Goal: Task Accomplishment & Management: Use online tool/utility

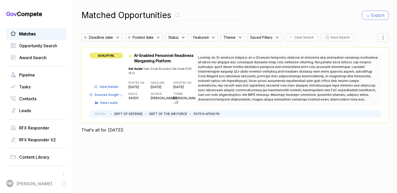
click at [116, 84] on span "View Details" at bounding box center [108, 86] width 19 height 5
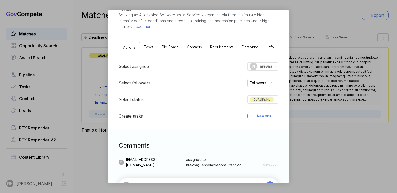
scroll to position [93, 0]
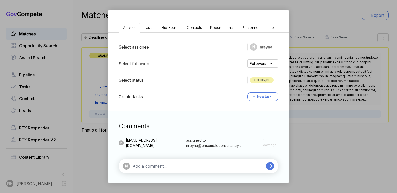
click at [179, 163] on textarea at bounding box center [197, 166] width 131 height 6
paste textarea "AI-enabled Software-as-a-Service wargaming platform t"
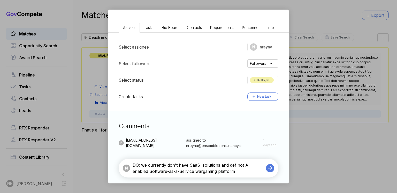
type textarea "DQ: we currently don't have SaaS solutions and def not AI-enabled Software-as-a…"
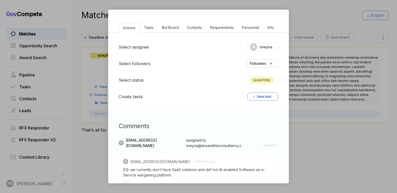
click at [259, 80] on span "QUALIFY/NL" at bounding box center [262, 80] width 24 height 6
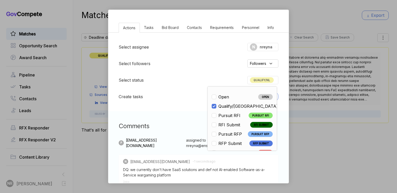
scroll to position [121, 0]
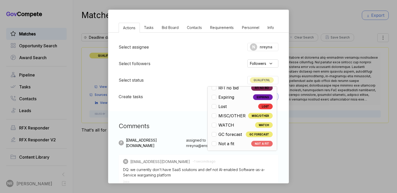
click at [228, 145] on span "Not a fit" at bounding box center [226, 143] width 16 height 6
checkbox input "false"
checkbox input "true"
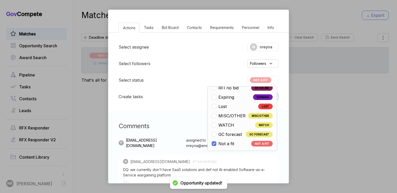
click at [178, 129] on h3 "Comments" at bounding box center [199, 125] width 160 height 9
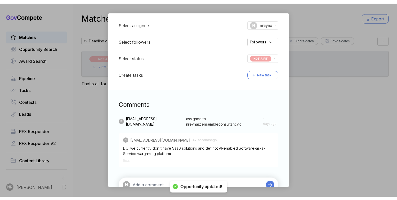
scroll to position [134, 0]
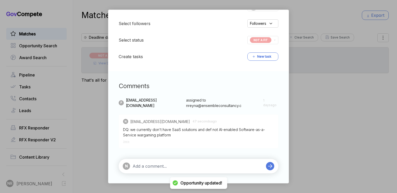
click at [206, 164] on textarea at bounding box center [197, 166] width 131 height 6
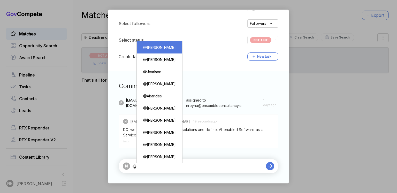
type textarea "@Pashioune Wilson"
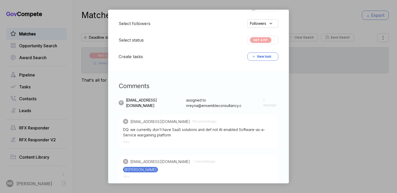
click at [320, 80] on div "AI-Enabled Personnel Readiness Wargaming Platform sam STAGE Sources Sought Copy…" at bounding box center [198, 96] width 397 height 193
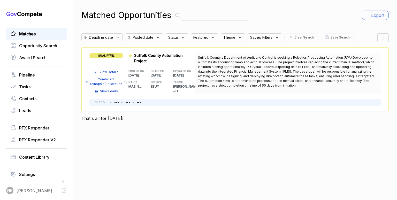
click at [112, 70] on span "View Details" at bounding box center [108, 72] width 19 height 5
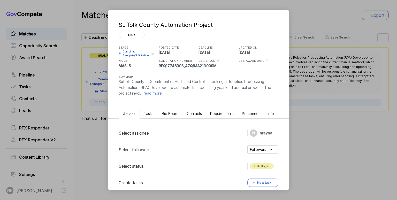
click at [151, 92] on span "read more" at bounding box center [151, 93] width 19 height 5
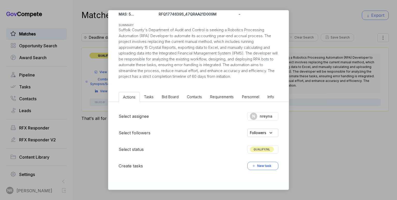
scroll to position [114, 0]
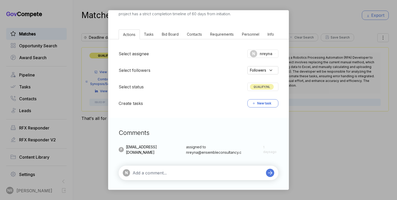
click at [192, 166] on div "N" at bounding box center [199, 173] width 160 height 14
click at [192, 167] on div "N" at bounding box center [199, 173] width 160 height 14
click at [193, 169] on div "N" at bounding box center [193, 172] width 140 height 7
click at [182, 171] on textarea at bounding box center [197, 173] width 131 height 6
type textarea "D"
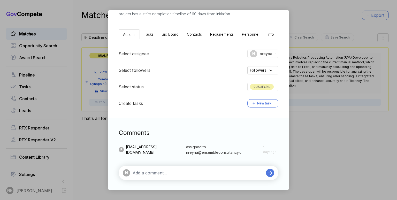
paste textarea "SAP Crystal Reports is a business intelligence application, specifically a repo…"
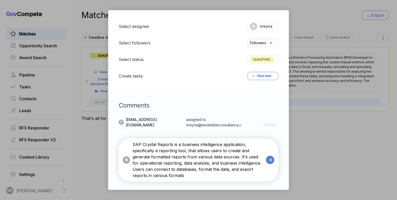
scroll to position [143, 0]
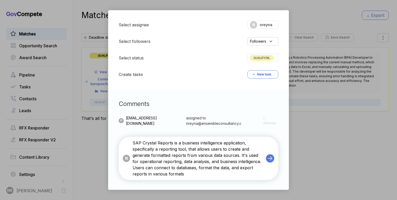
type textarea "SAP Crystal Reports is a business intelligence application, specifically a repo…"
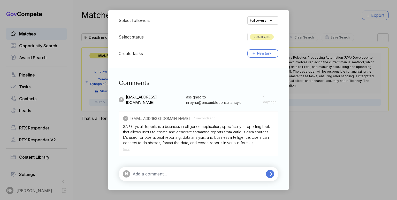
scroll to position [165, 0]
click at [177, 174] on textarea at bounding box center [197, 173] width 131 height 6
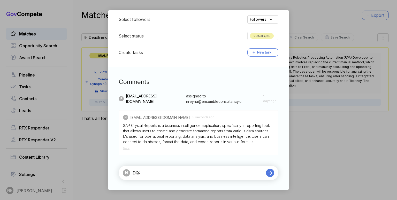
type textarea "DQ:"
click at [296, 102] on div "Suffolk County Automation Project ebuy STAGE Combined Synopsis/Solicitation Cop…" at bounding box center [198, 100] width 397 height 200
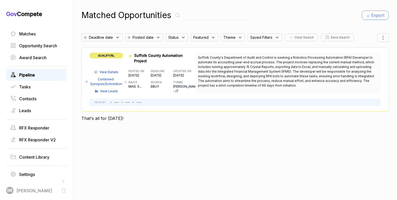
click at [27, 75] on span "Pipeline" at bounding box center [27, 75] width 16 height 6
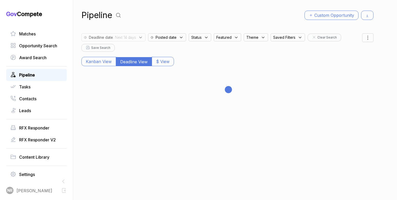
click at [201, 36] on span "Saved Filters" at bounding box center [196, 37] width 10 height 5
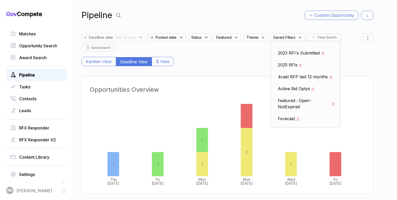
click at [231, 57] on div "Kanban View Deadline View $ View" at bounding box center [227, 59] width 292 height 14
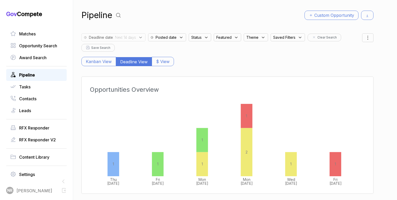
click at [201, 35] on span "Saved Filters" at bounding box center [196, 37] width 10 height 5
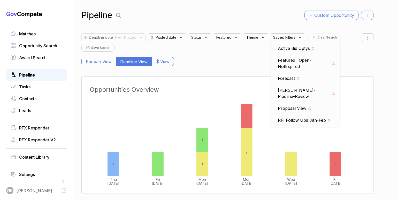
scroll to position [40, 0]
click at [300, 77] on icon at bounding box center [298, 79] width 4 height 4
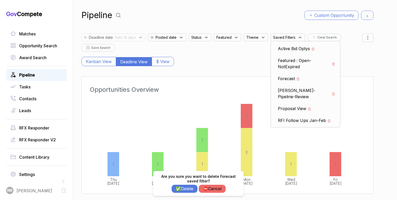
click at [186, 185] on button "✅ Delete" at bounding box center [184, 189] width 26 height 8
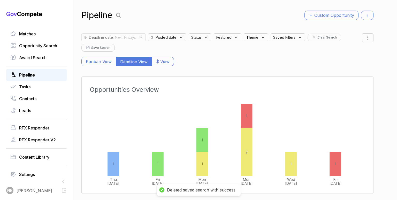
click at [201, 39] on span "Saved Filters" at bounding box center [196, 37] width 10 height 5
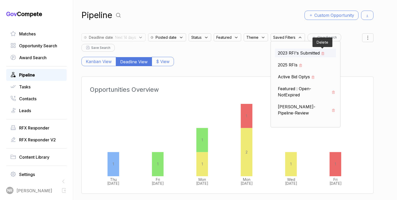
click at [324, 53] on icon at bounding box center [323, 54] width 4 height 4
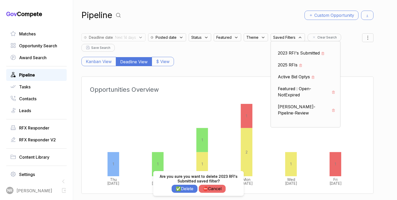
click at [189, 185] on button "✅ Delete" at bounding box center [184, 189] width 26 height 8
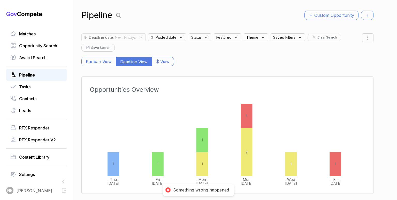
click at [201, 39] on span "Saved Filters" at bounding box center [196, 37] width 10 height 5
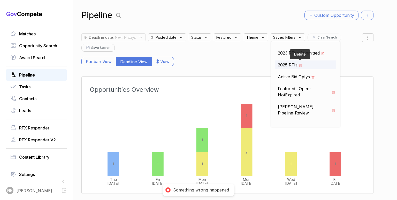
click at [299, 64] on span at bounding box center [299, 65] width 5 height 6
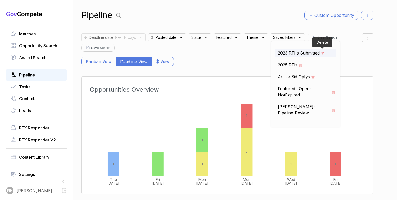
click at [324, 53] on icon at bounding box center [323, 54] width 4 height 4
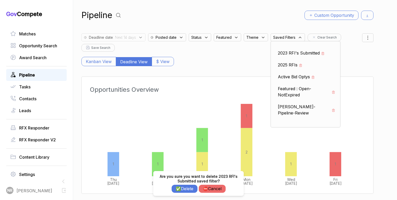
click at [190, 190] on button "✅ Delete" at bounding box center [184, 189] width 26 height 8
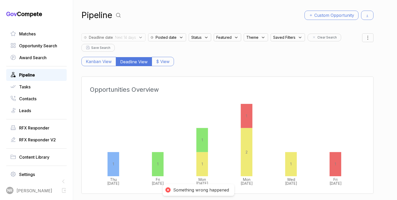
click at [290, 33] on div "Saved Filters" at bounding box center [288, 36] width 37 height 11
click at [201, 36] on span "Saved Filters" at bounding box center [196, 37] width 10 height 5
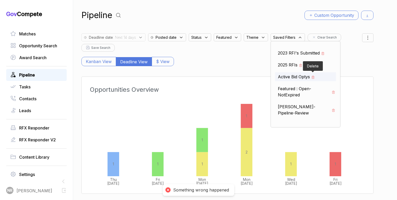
click at [315, 77] on icon at bounding box center [313, 77] width 4 height 4
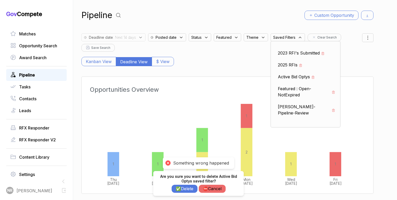
click at [183, 192] on button "✅ Delete" at bounding box center [184, 189] width 26 height 8
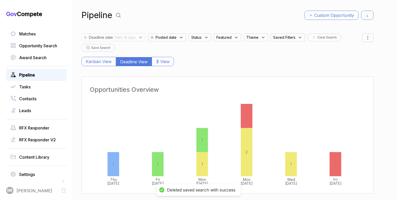
click at [201, 36] on span "Saved Filters" at bounding box center [196, 37] width 10 height 5
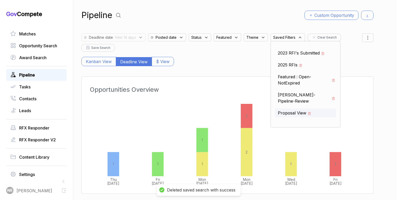
click at [288, 110] on span "Proposal View" at bounding box center [292, 113] width 28 height 6
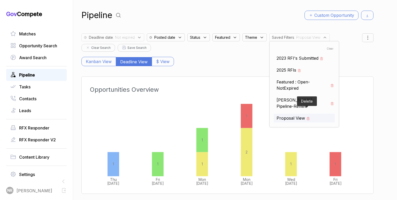
click at [307, 117] on icon at bounding box center [308, 119] width 4 height 4
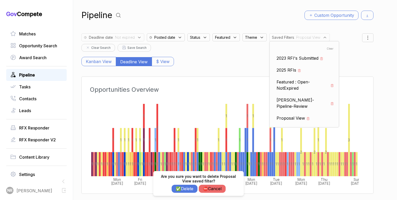
click at [185, 189] on button "✅ Delete" at bounding box center [184, 189] width 26 height 8
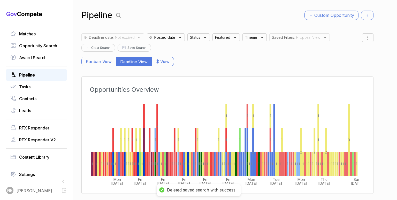
click at [283, 37] on span "Saved Filters" at bounding box center [283, 37] width 22 height 5
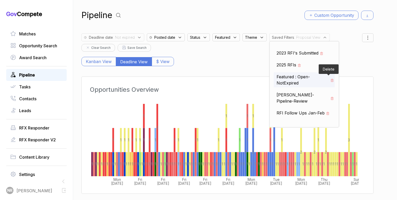
click at [330, 80] on icon at bounding box center [332, 81] width 4 height 4
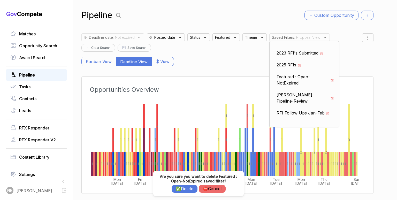
click at [193, 190] on button "✅ Delete" at bounding box center [184, 189] width 26 height 8
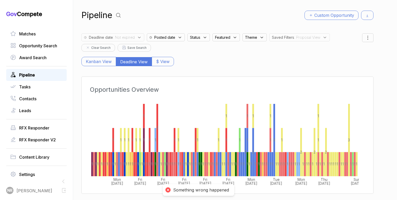
click at [206, 190] on div "Something wrong happened" at bounding box center [201, 189] width 56 height 5
click at [202, 190] on div "Something wrong happened" at bounding box center [201, 189] width 56 height 5
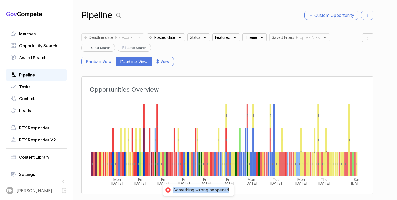
click at [202, 190] on div "Something wrong happened" at bounding box center [201, 189] width 56 height 5
click at [294, 38] on span "Saved Filters" at bounding box center [283, 37] width 22 height 5
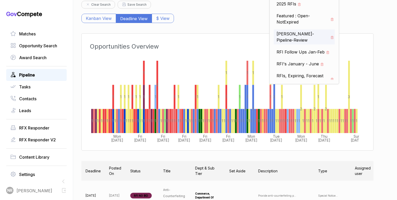
scroll to position [68, 0]
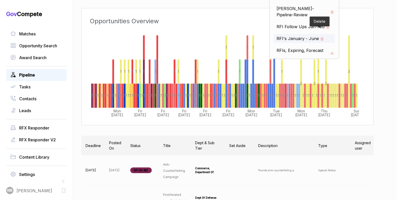
click at [321, 37] on icon at bounding box center [322, 39] width 4 height 4
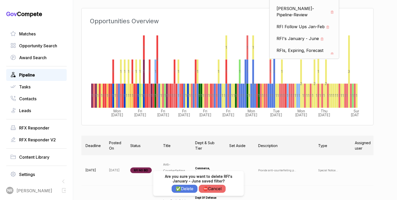
click at [182, 187] on button "✅ Delete" at bounding box center [184, 189] width 26 height 8
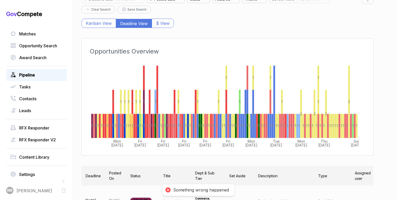
scroll to position [0, 0]
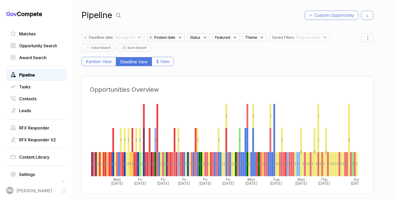
click at [281, 36] on span "Saved Filters" at bounding box center [283, 37] width 22 height 5
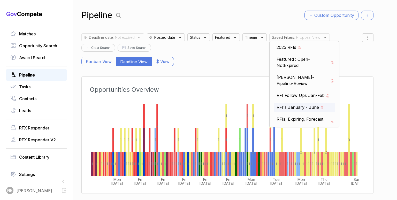
scroll to position [18, 0]
click at [235, 54] on div "Kanban View Deadline View $ View" at bounding box center [227, 59] width 292 height 14
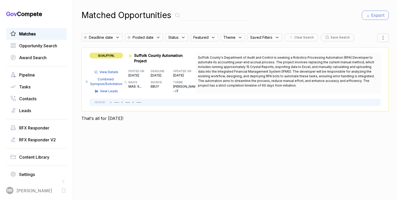
click at [108, 70] on span "View Details" at bounding box center [108, 72] width 19 height 5
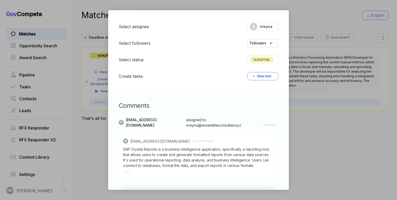
scroll to position [130, 0]
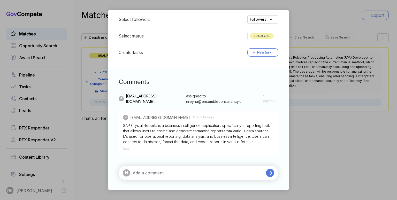
click at [234, 171] on textarea at bounding box center [197, 173] width 131 height 6
type textarea "DQ: this is not currently in our caps"
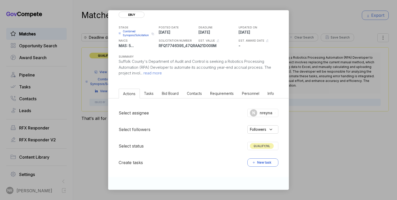
scroll to position [0, 0]
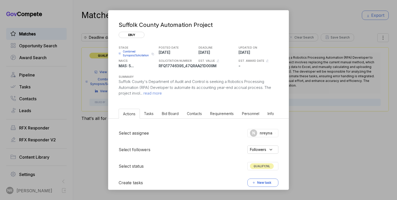
click at [161, 93] on span "read more" at bounding box center [151, 93] width 19 height 5
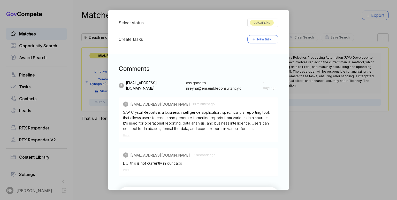
scroll to position [199, 0]
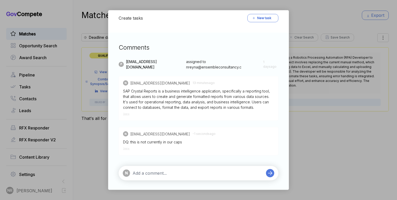
click at [171, 142] on div "DQ: this is not currently in our caps" at bounding box center [198, 141] width 151 height 5
copy div "DQ: this is not currently in our caps"
click at [124, 147] on span "Delete" at bounding box center [126, 148] width 6 height 3
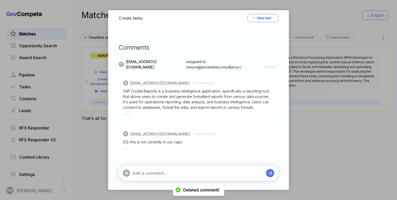
scroll to position [165, 0]
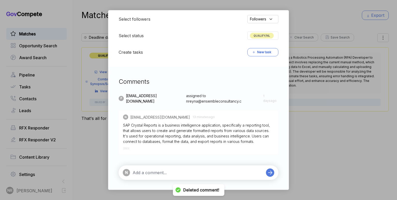
click at [156, 172] on textarea at bounding box center [197, 172] width 131 height 6
paste textarea "DQ: this is not currently in our caps"
type textarea "DQ: Financial SME and Crystal reports are not currently in our caps"
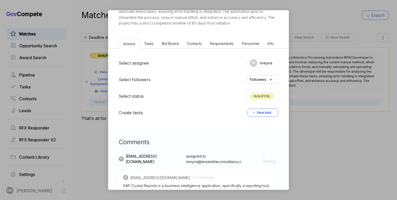
scroll to position [127, 0]
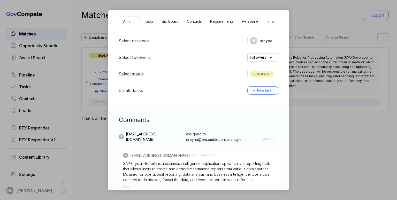
click at [261, 74] on span "QUALIFY/NL" at bounding box center [262, 74] width 24 height 6
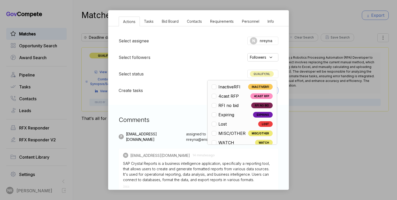
scroll to position [121, 0]
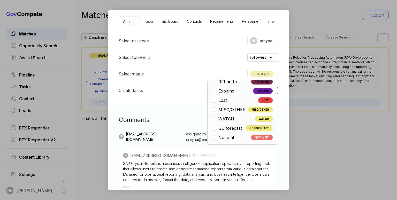
click at [224, 135] on span "Not a fit" at bounding box center [226, 137] width 16 height 6
checkbox input "false"
checkbox input "true"
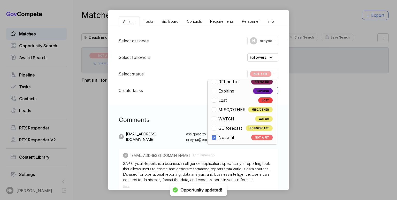
click at [172, 98] on div "Select assignee N nreyna Select followers Followers Select status NOT A FIT Ope…" at bounding box center [198, 65] width 180 height 79
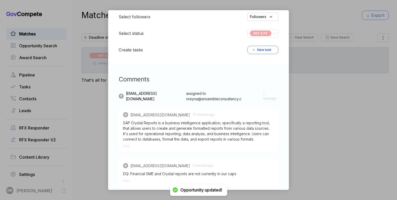
scroll to position [199, 0]
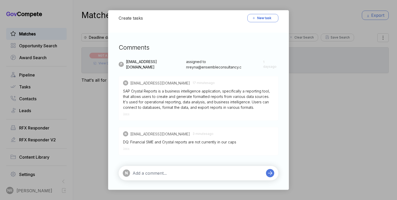
click at [191, 170] on textarea at bounding box center [197, 173] width 131 height 6
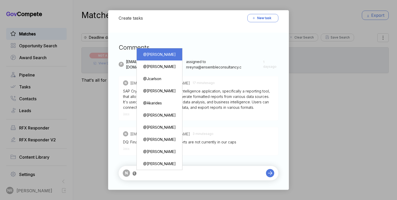
type textarea "@Pashioune Wilson"
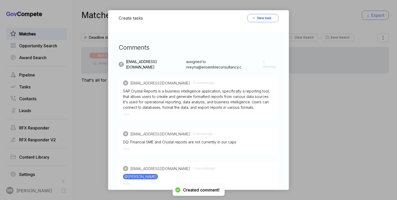
drag, startPoint x: 106, startPoint y: 157, endPoint x: 102, endPoint y: 152, distance: 6.7
click at [105, 156] on div "Suffolk County Automation Project ebuy STAGE Combined Synopsis/Solicitation Cop…" at bounding box center [198, 100] width 397 height 200
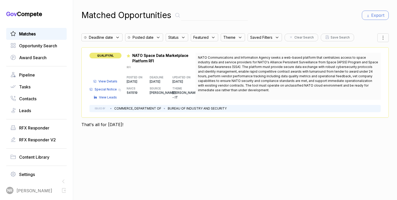
click at [116, 79] on span "View Details" at bounding box center [107, 81] width 19 height 5
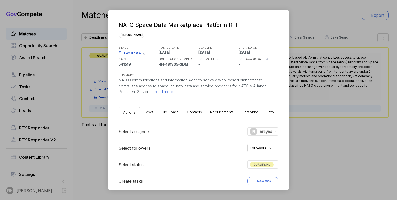
click at [160, 90] on span "read more" at bounding box center [163, 91] width 19 height 5
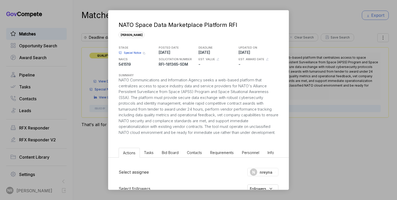
drag, startPoint x: 178, startPoint y: 132, endPoint x: 181, endPoint y: 137, distance: 5.8
click at [181, 135] on div "NATO Communications and Information Agency seeks a web-based platform that cent…" at bounding box center [199, 106] width 160 height 58
copy div "ready for immediate use rather than under development."
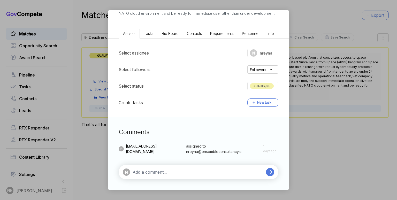
scroll to position [124, 0]
click at [176, 176] on div "N" at bounding box center [199, 172] width 160 height 14
click at [175, 172] on textarea at bounding box center [197, 172] width 131 height 6
paste textarea "ready for immediate use rather than under development."
type textarea "DQ: ready for immediate use rather than under development."
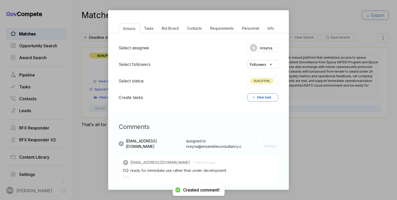
click at [265, 84] on span "QUALIFY/NL" at bounding box center [262, 81] width 24 height 6
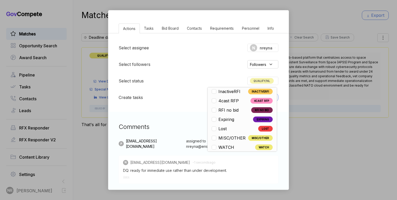
scroll to position [121, 0]
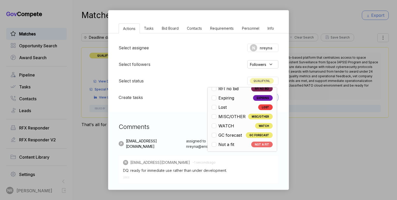
click at [231, 147] on span "Not a fit" at bounding box center [226, 144] width 16 height 6
checkbox input "false"
checkbox input "true"
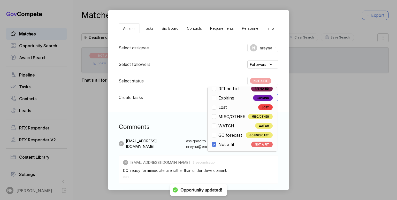
click at [184, 112] on div "Select assignee N nreyna Select followers Followers Select status NOT A FIT Ope…" at bounding box center [198, 72] width 180 height 79
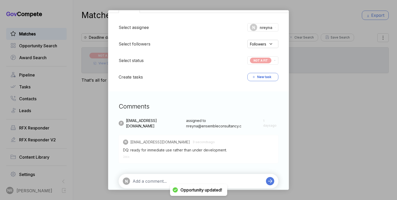
scroll to position [159, 0]
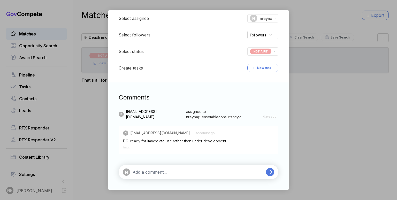
click at [158, 174] on textarea at bounding box center [197, 172] width 131 height 6
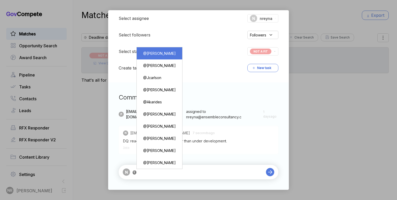
type textarea "@Pashioune Wilson"
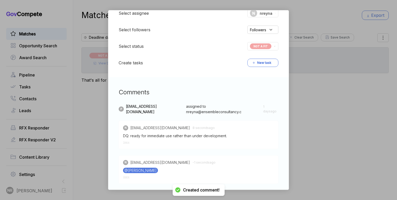
click at [306, 81] on div "NATO Space Data Marketplace Platform RFI sam STAGE Special Notice Copy link POS…" at bounding box center [198, 100] width 397 height 200
